Goal: Task Accomplishment & Management: Use online tool/utility

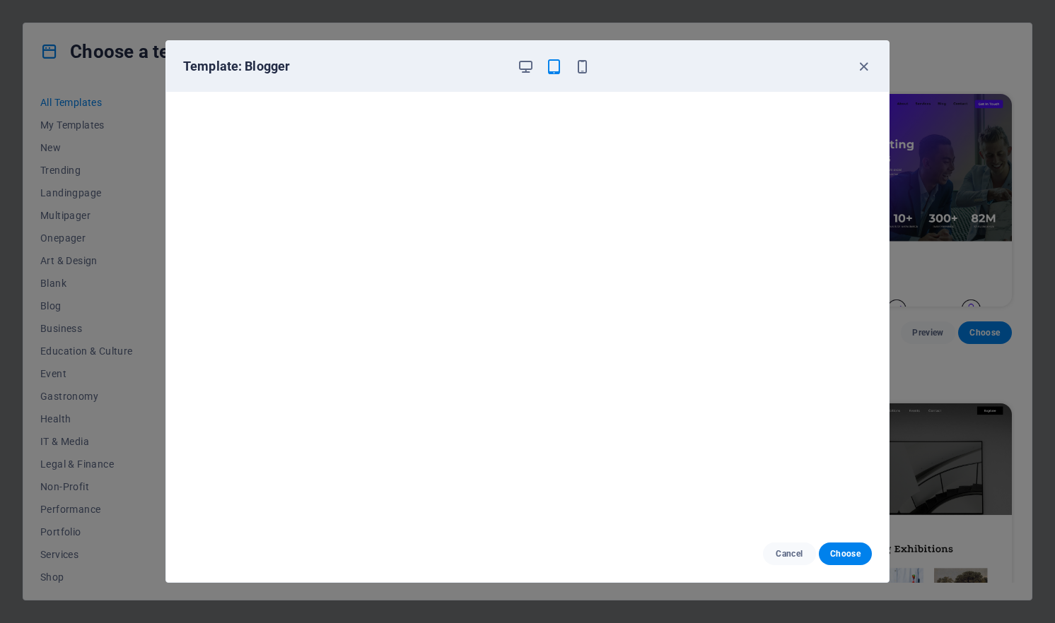
scroll to position [4841, 0]
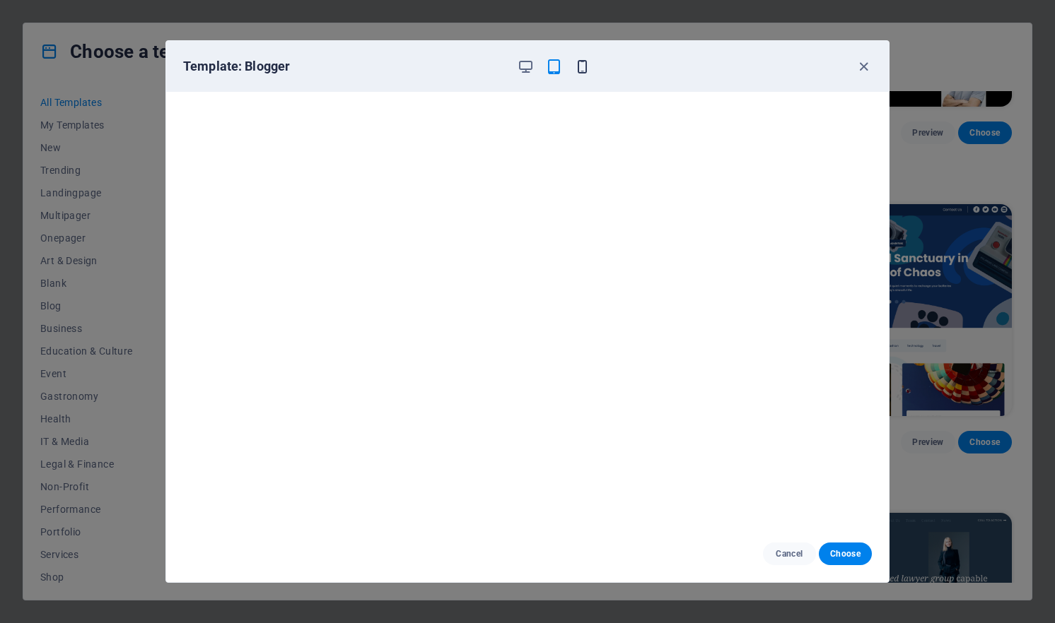
click at [583, 70] on icon "button" at bounding box center [582, 67] width 16 height 16
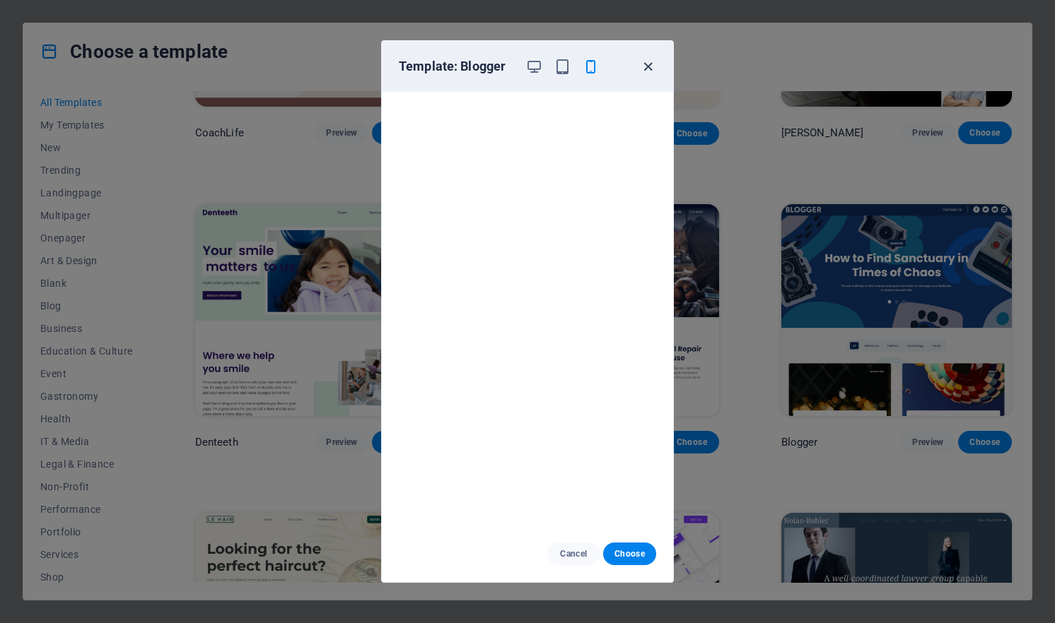
click at [647, 63] on icon "button" at bounding box center [648, 67] width 16 height 16
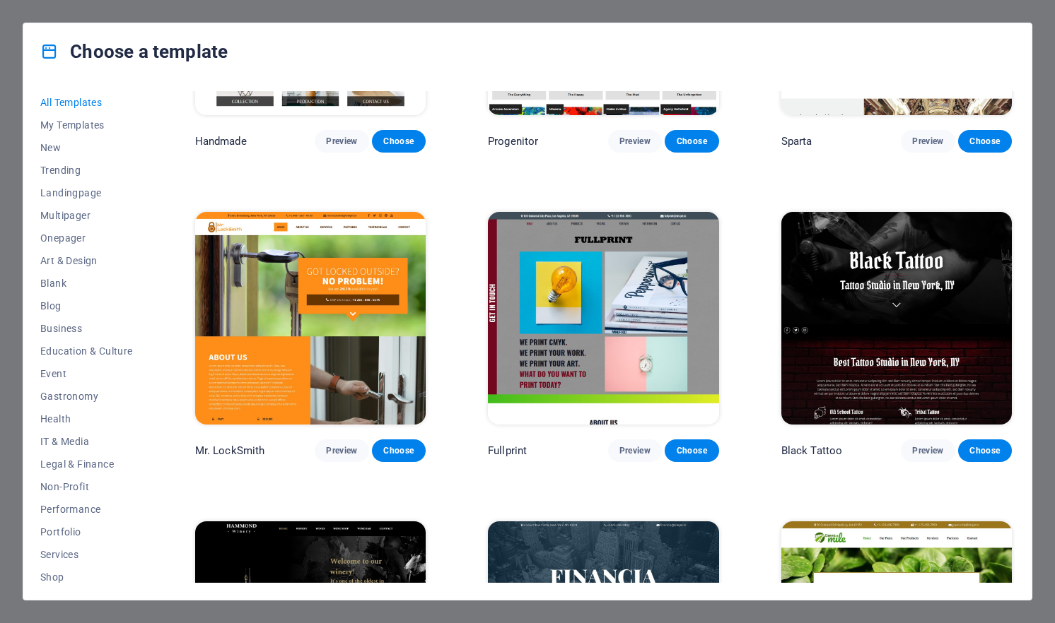
scroll to position [9520, 0]
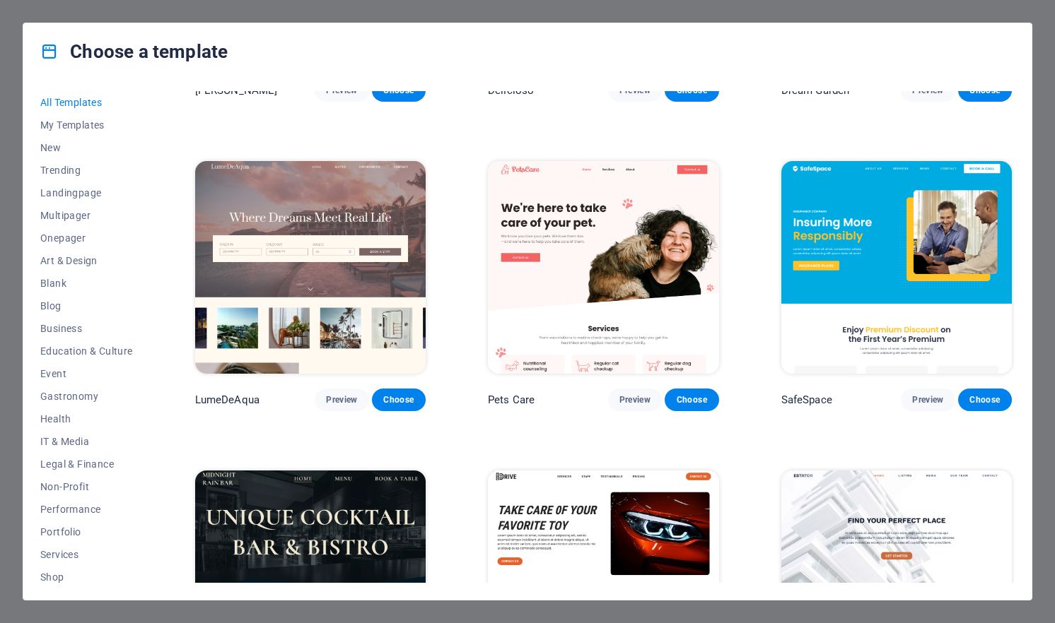
scroll to position [3041, 0]
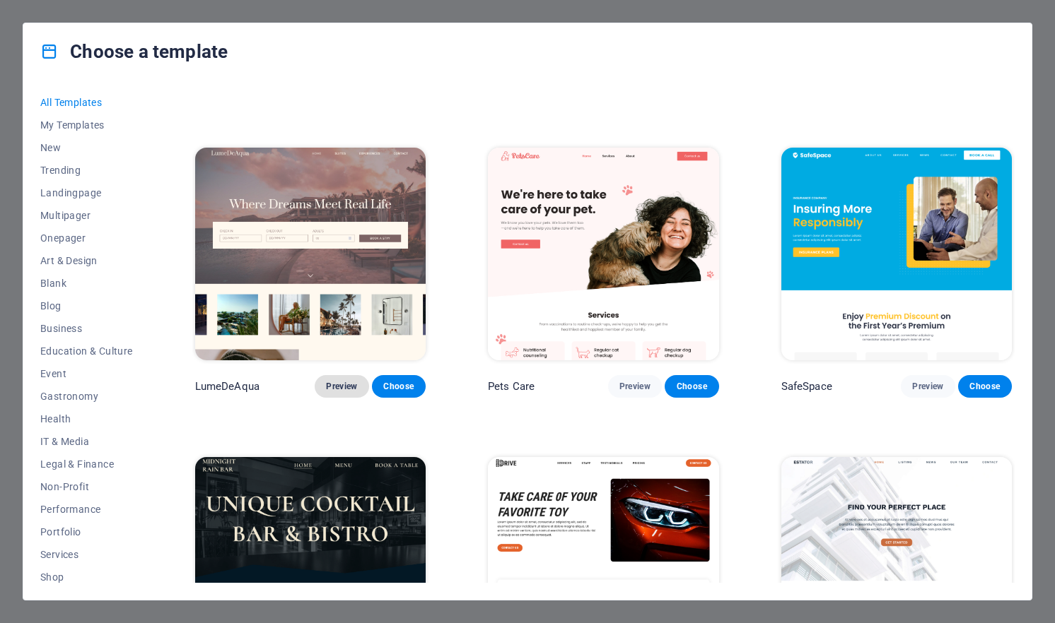
click at [346, 375] on button "Preview" at bounding box center [342, 386] width 54 height 23
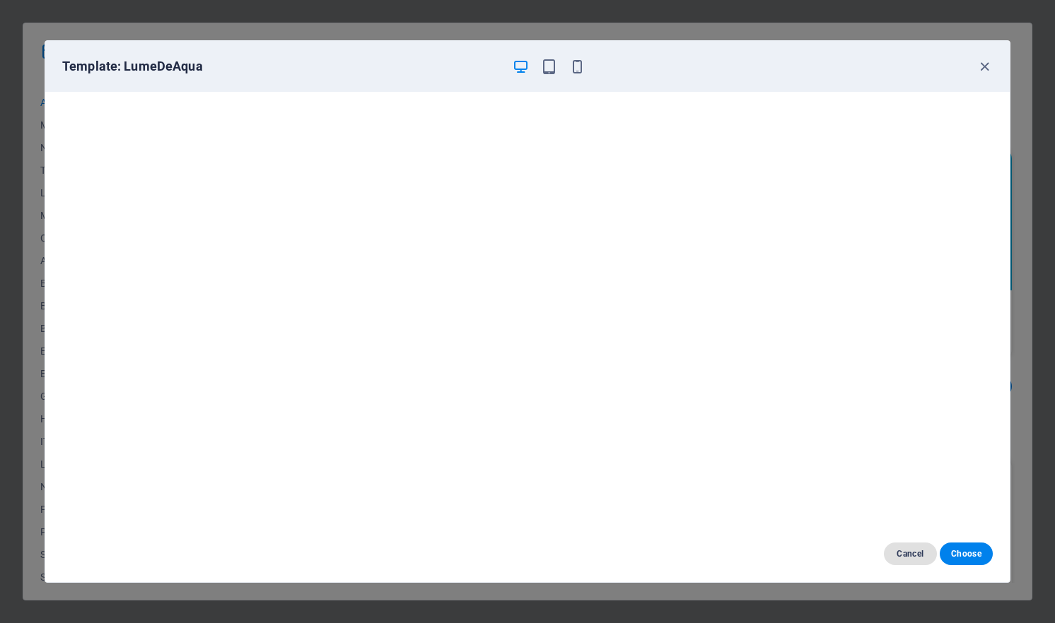
click at [908, 558] on span "Cancel" at bounding box center [910, 554] width 30 height 11
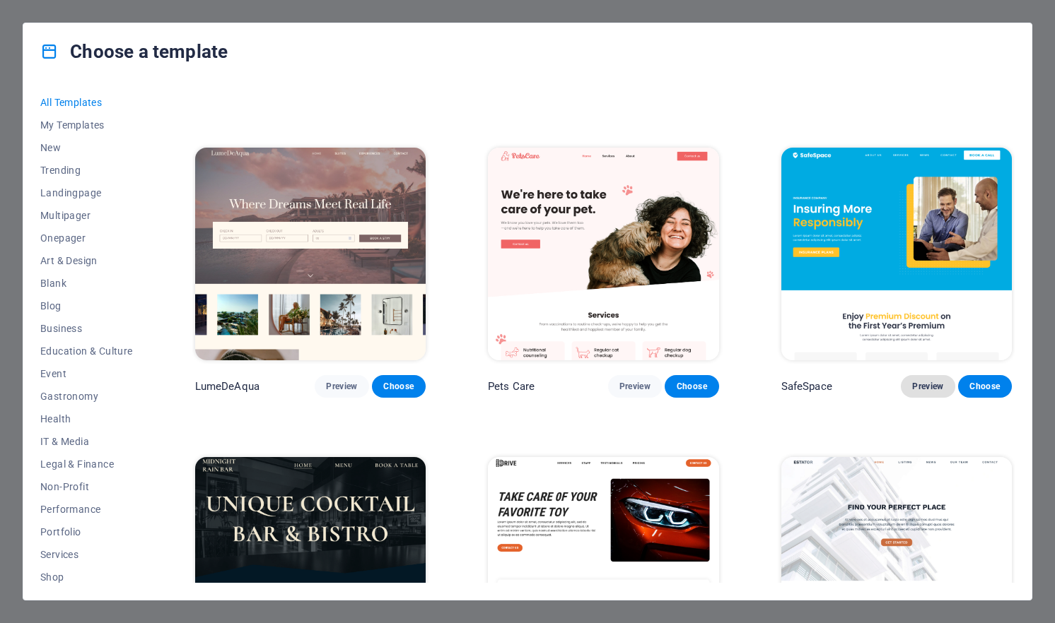
click at [921, 381] on span "Preview" at bounding box center [927, 386] width 31 height 11
